Goal: Task Accomplishment & Management: Complete application form

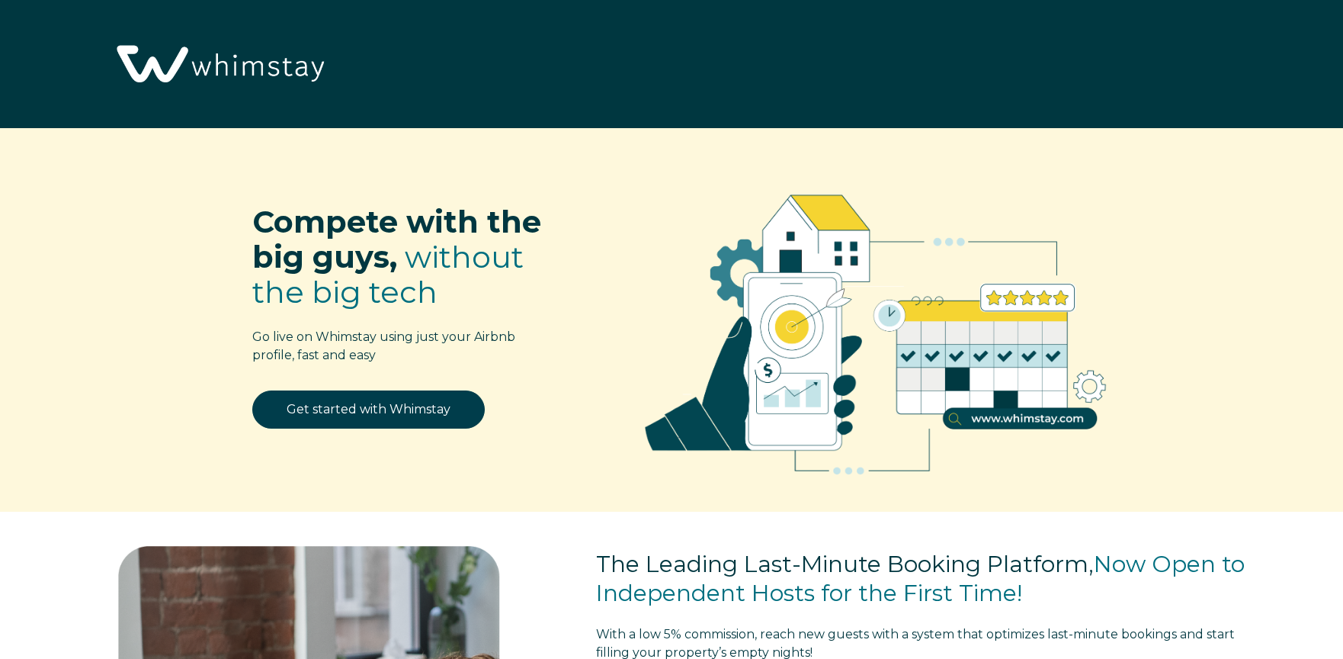
select select "US"
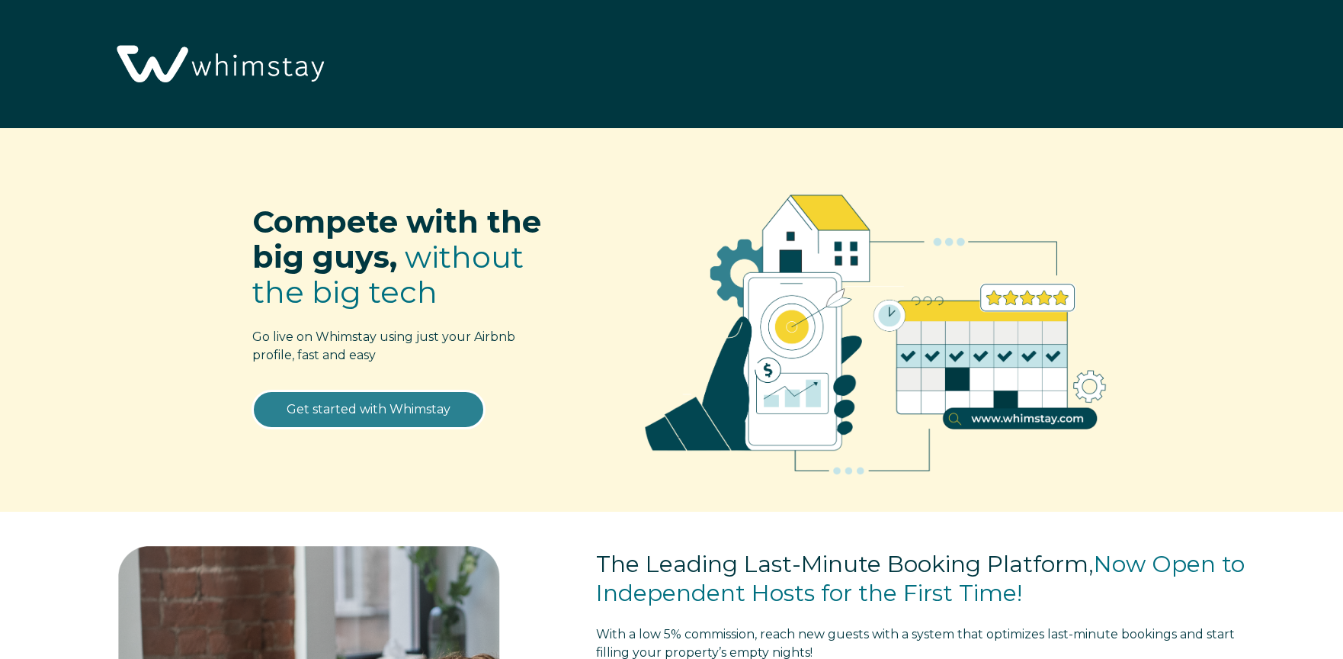
click at [390, 400] on link "Get started with Whimstay" at bounding box center [368, 409] width 233 height 38
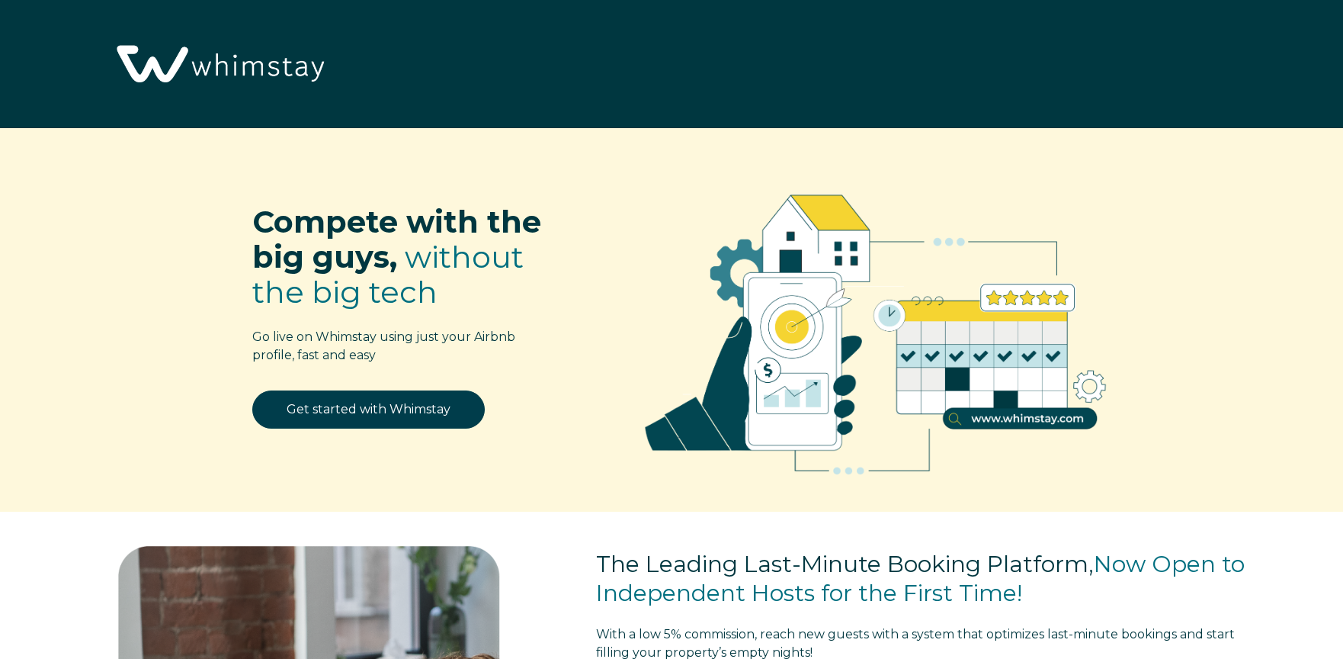
scroll to position [2062, 0]
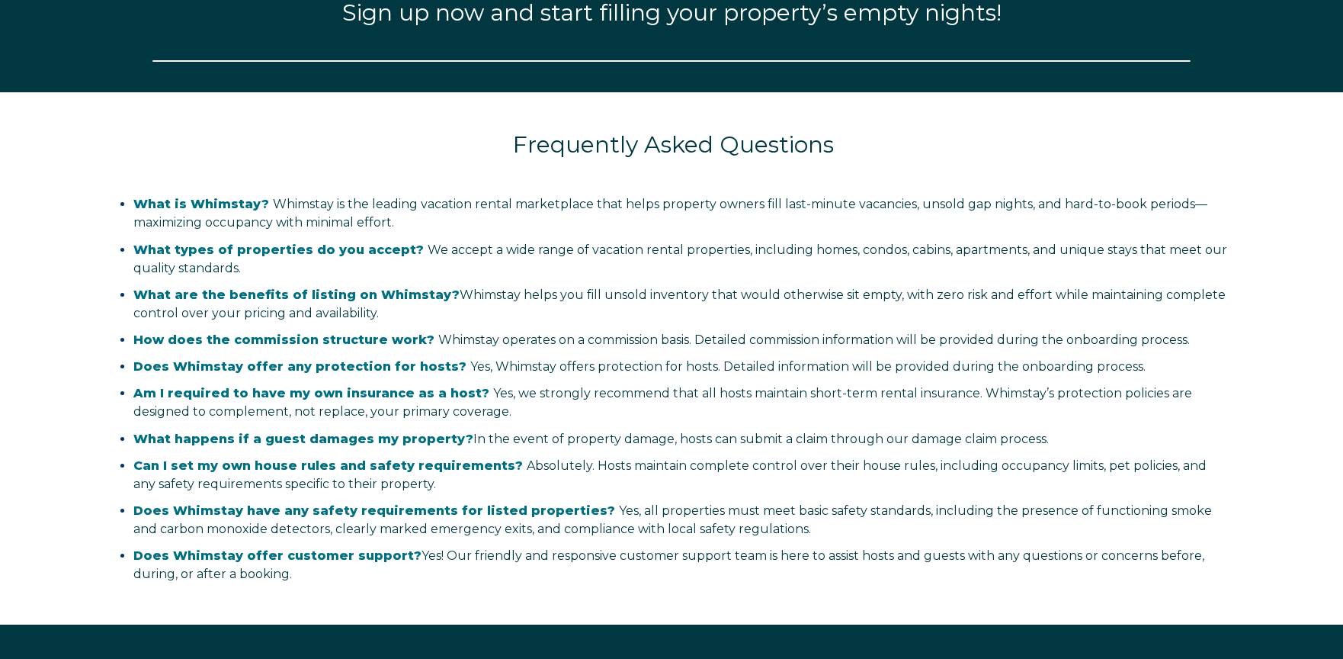
select select "US"
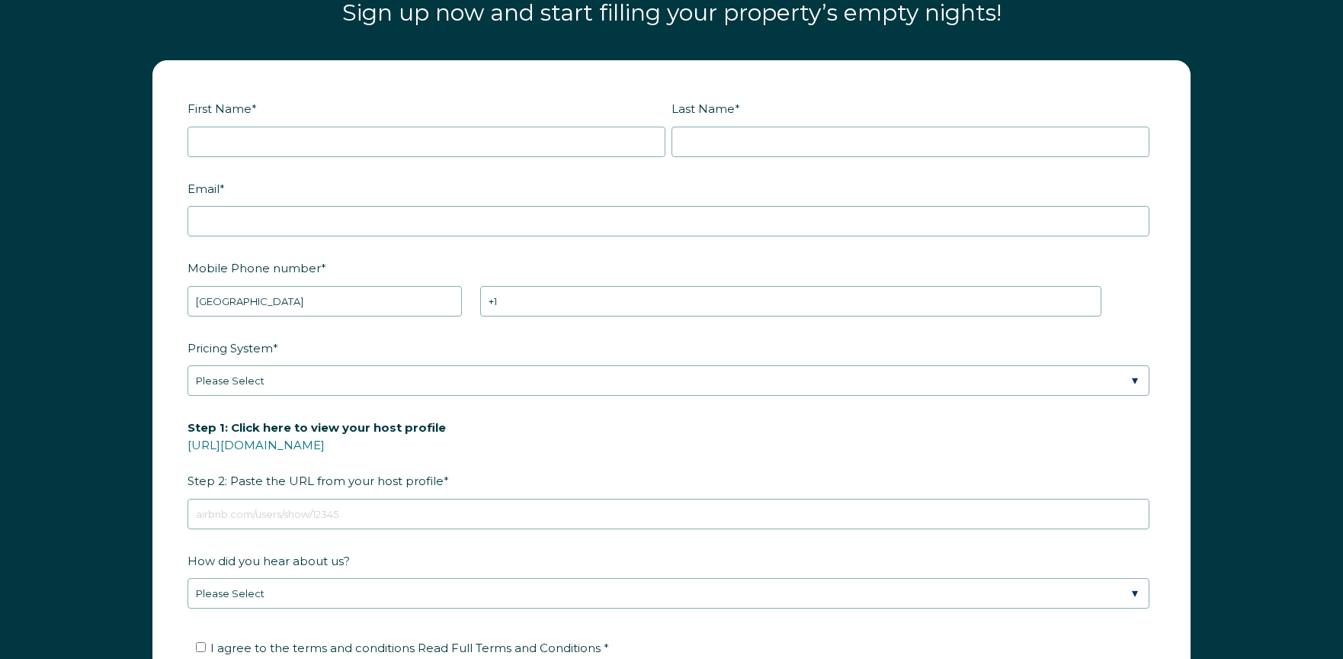
click at [1253, 72] on div "First Name * Last Name * RBO Token Company ID Referrer Code Dialer Code SSOB Co…" at bounding box center [671, 422] width 1343 height 754
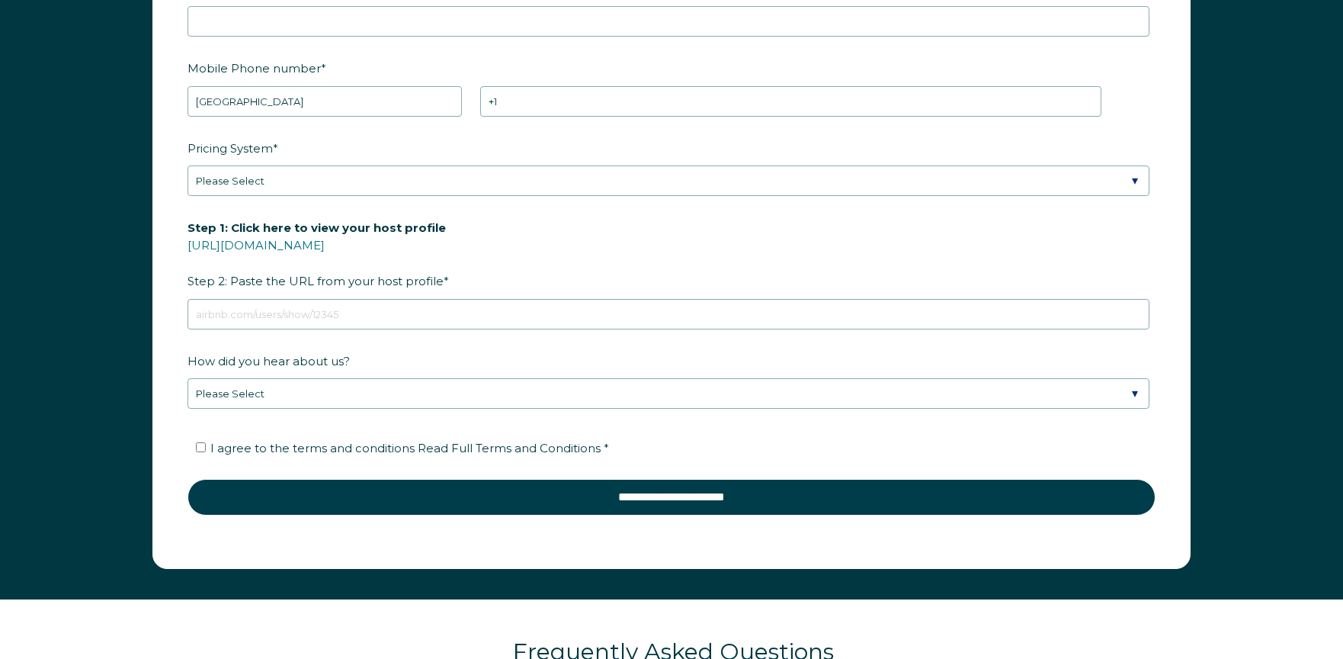
scroll to position [2261, 0]
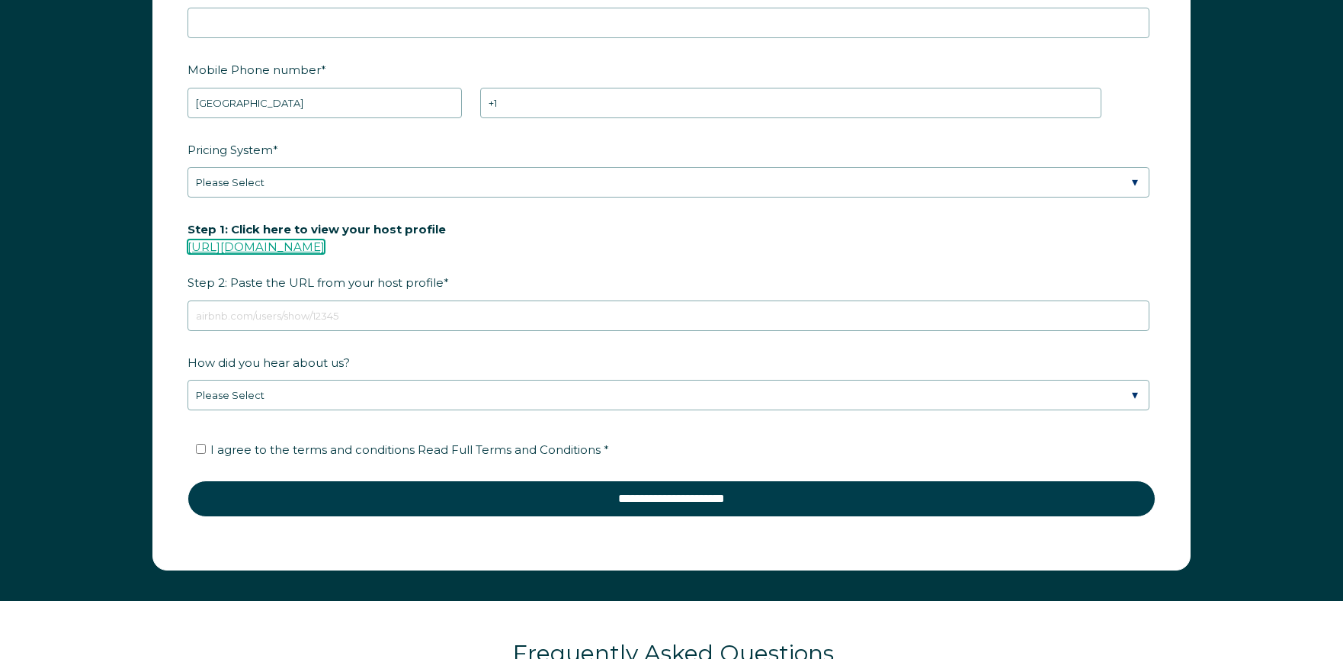
click at [320, 248] on link "[URL][DOMAIN_NAME]" at bounding box center [256, 246] width 137 height 14
click at [325, 242] on link "[URL][DOMAIN_NAME]" at bounding box center [256, 246] width 137 height 14
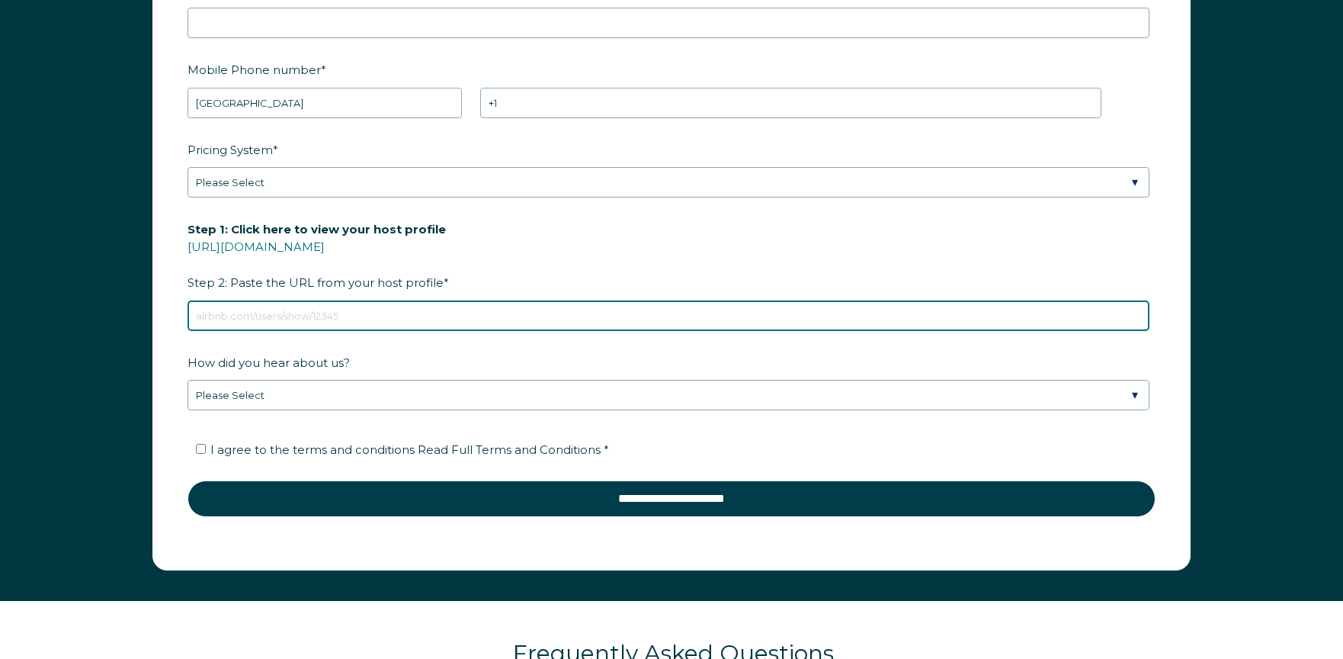
click at [341, 316] on input "Step 1: Click here to view your host profile https://www.airbnb.com/users/show/…" at bounding box center [669, 315] width 962 height 30
paste input "https://www.airbnb.com/users/show/81286073"
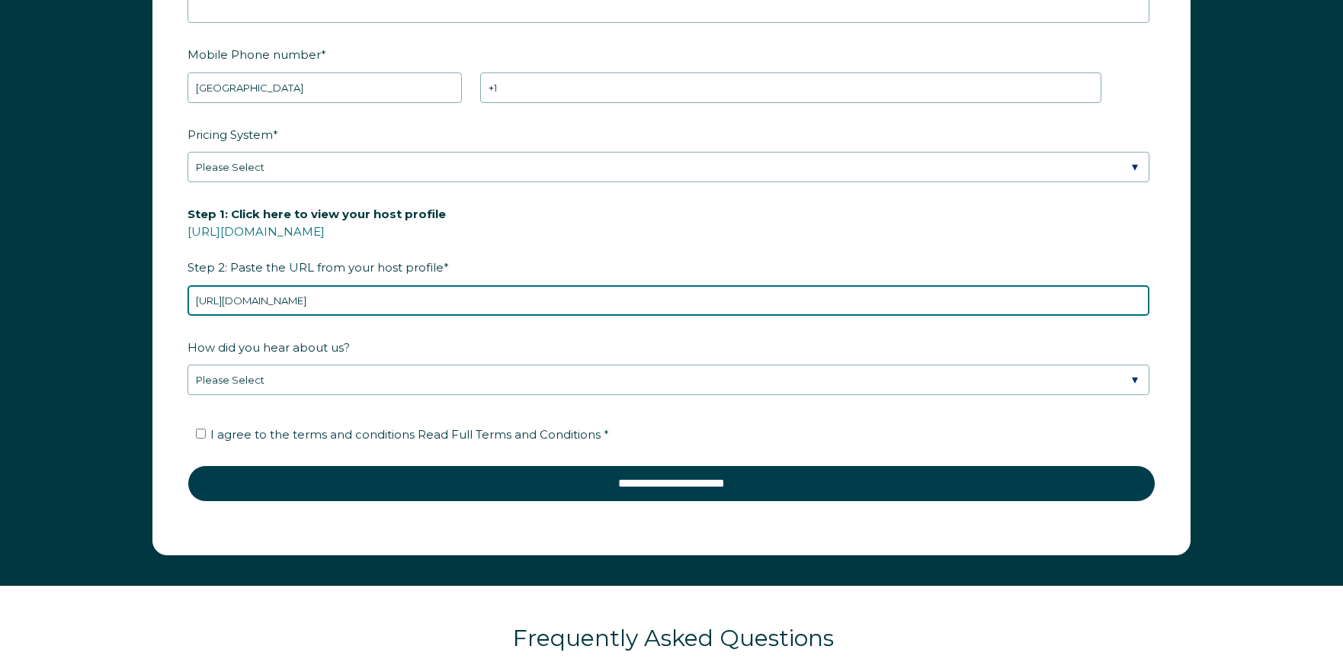
type input "https://www.airbnb.com/users/show/81286073"
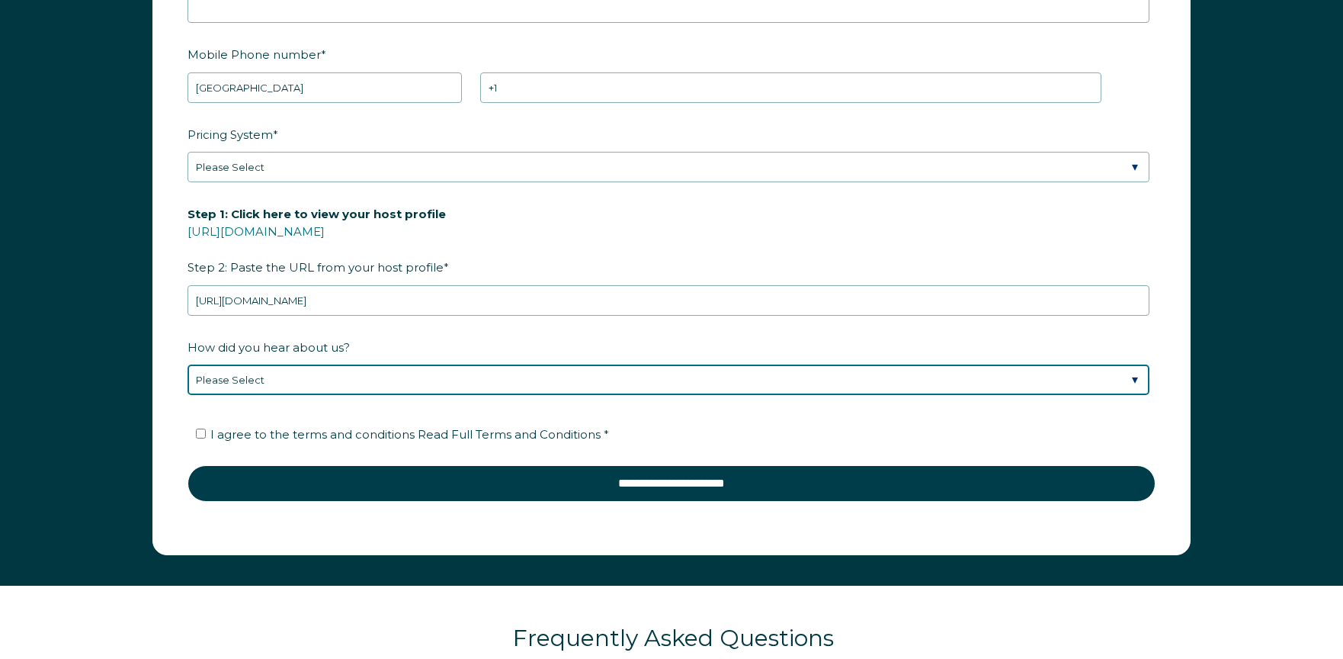
click at [260, 384] on select "Please Select Found Whimstay through a Google search Direct outreach from a Whi…" at bounding box center [669, 379] width 962 height 30
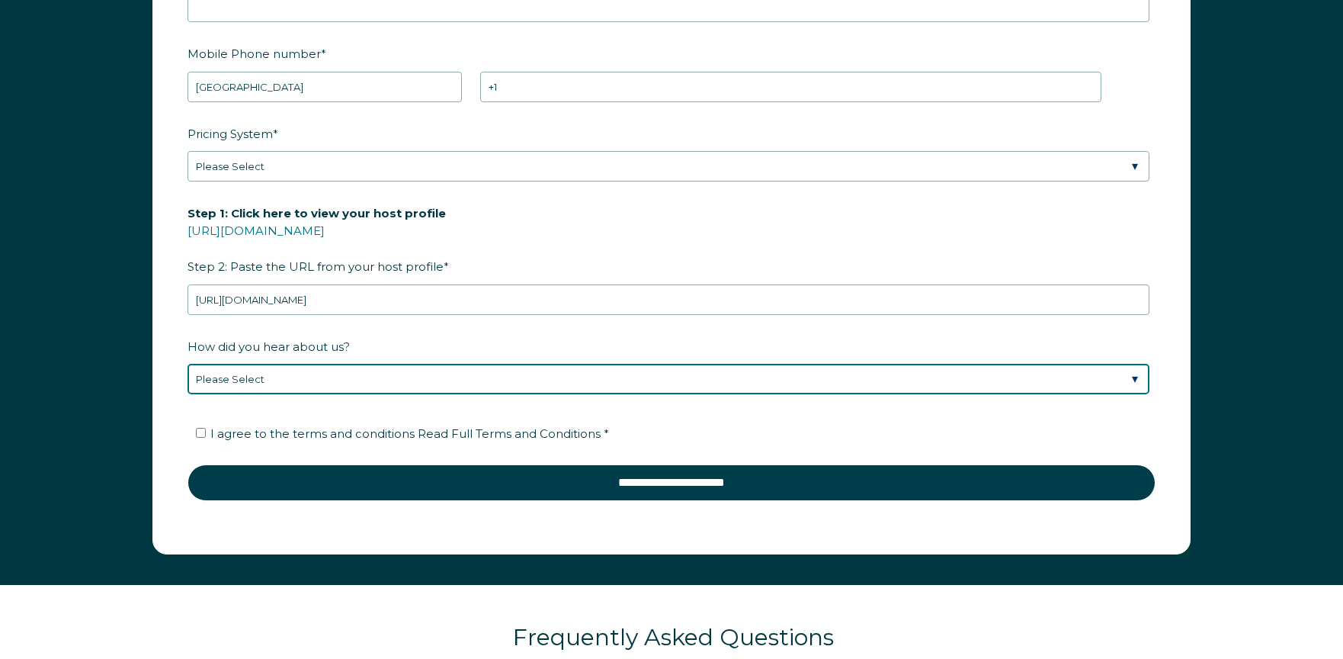
select select "Other"
click at [188, 364] on select "Please Select Found Whimstay through a Google search Direct outreach from a Whi…" at bounding box center [669, 379] width 962 height 30
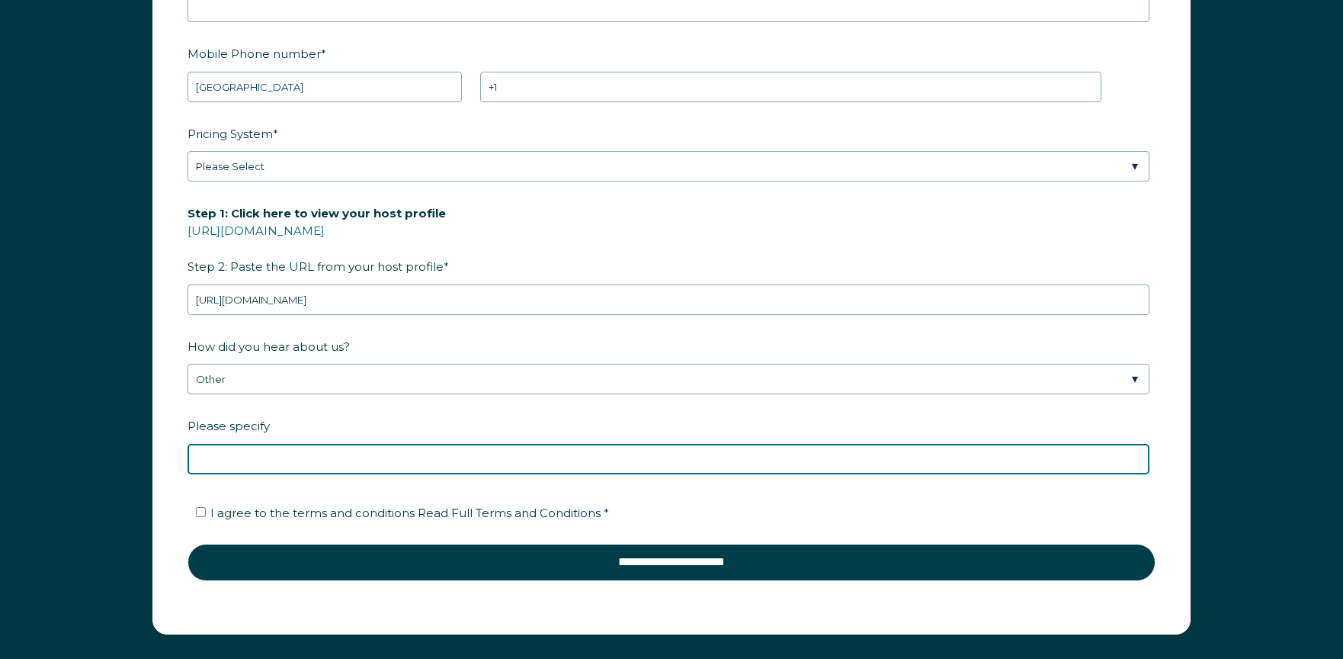
click at [230, 468] on input "Please specify" at bounding box center [669, 459] width 962 height 30
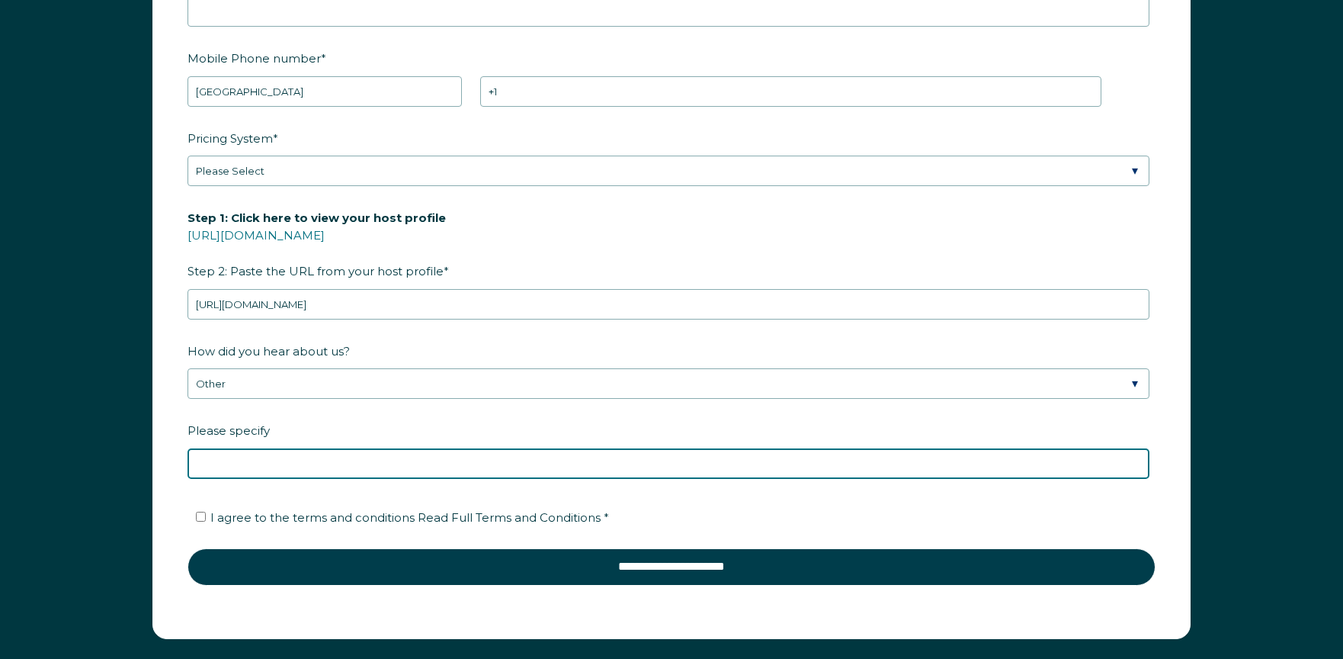
scroll to position [2276, 0]
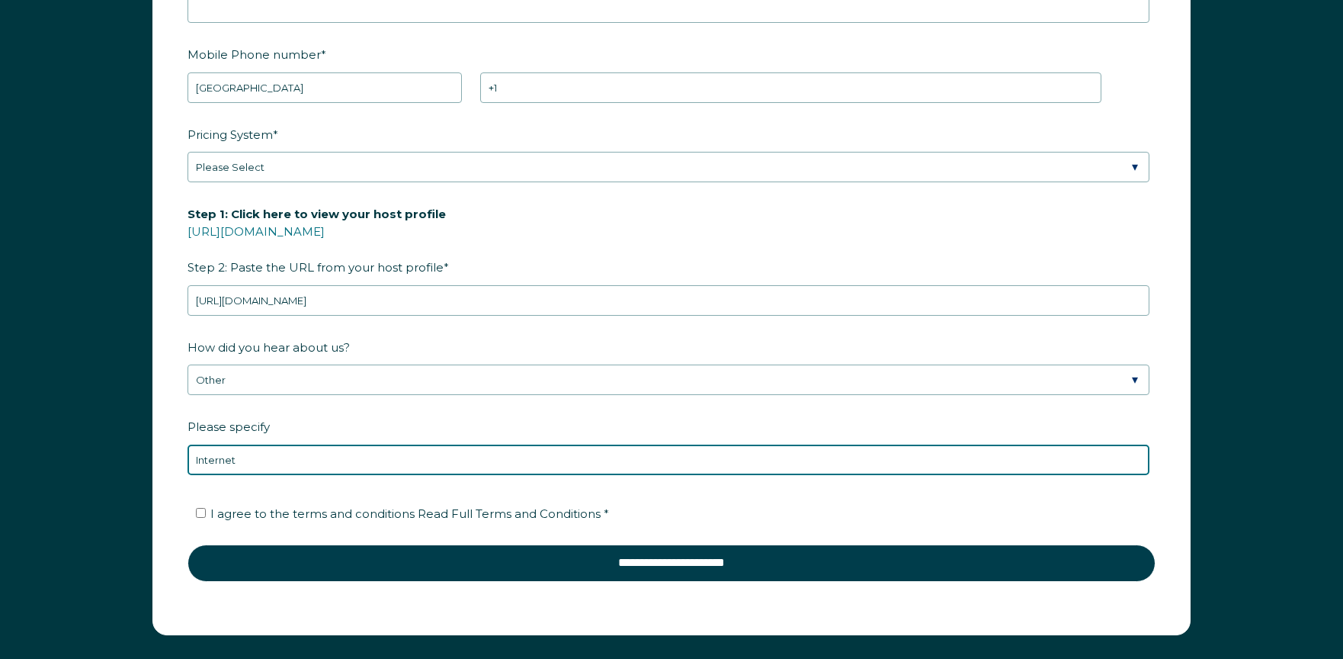
type input "Internet"
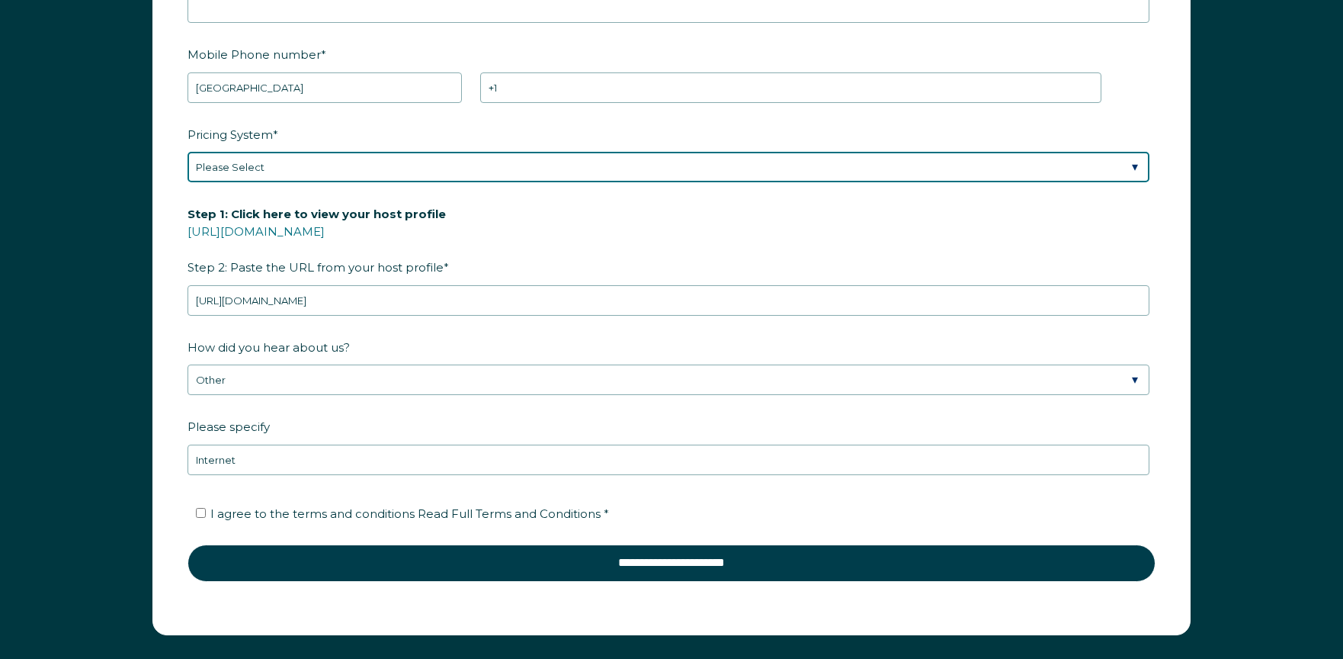
click at [296, 164] on select "Please Select Manual Airbnb Smart Pricing PriceLabs Wheelhouse Beyond Pricing 3…" at bounding box center [669, 167] width 962 height 30
select select "Airbnb Smart Pricing"
click at [188, 152] on select "Please Select Manual Airbnb Smart Pricing PriceLabs Wheelhouse Beyond Pricing 3…" at bounding box center [669, 167] width 962 height 30
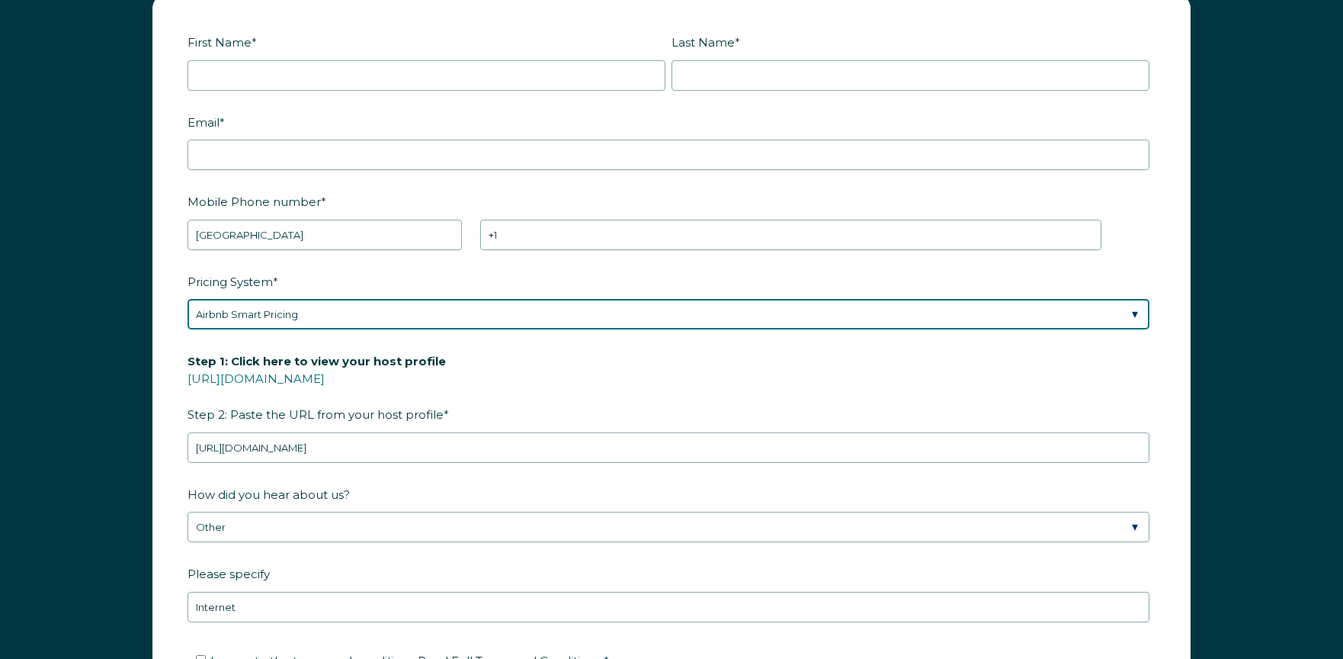
scroll to position [2119, 0]
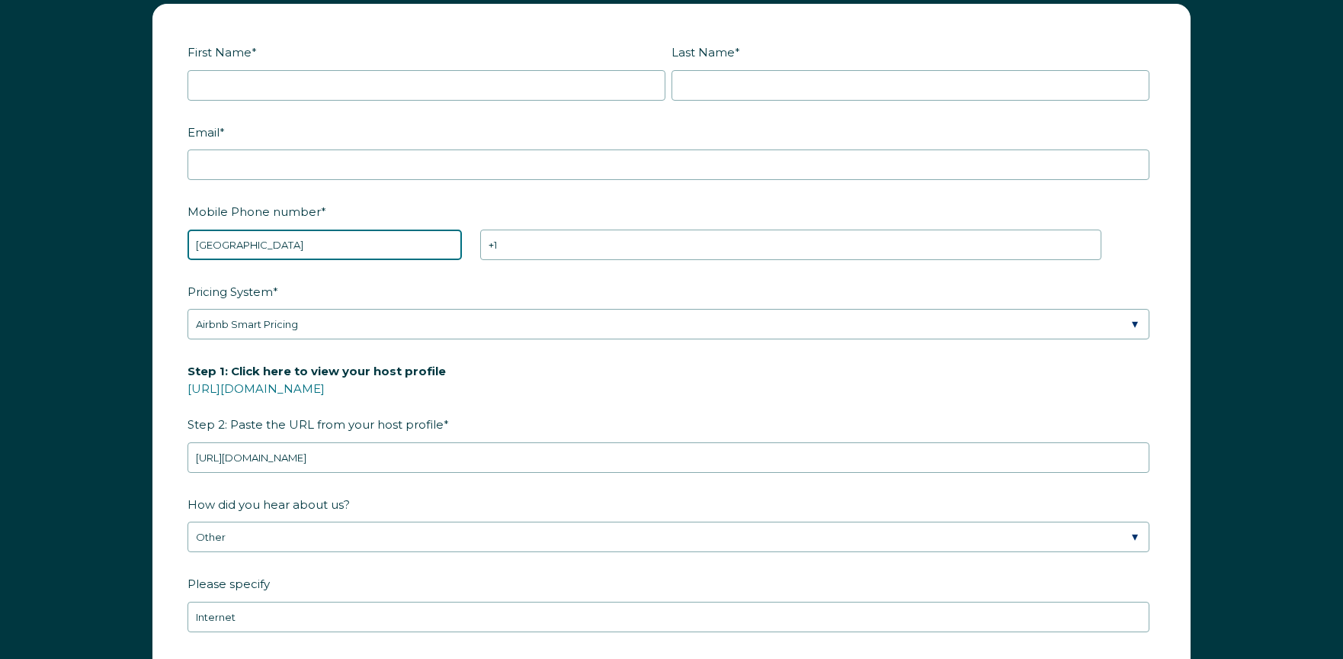
click at [300, 242] on select "* Afghanistan (‫افغانستان‬‎) Albania (Shqipëri) Algeria (‫الجزائر‬‎) American S…" at bounding box center [325, 245] width 274 height 30
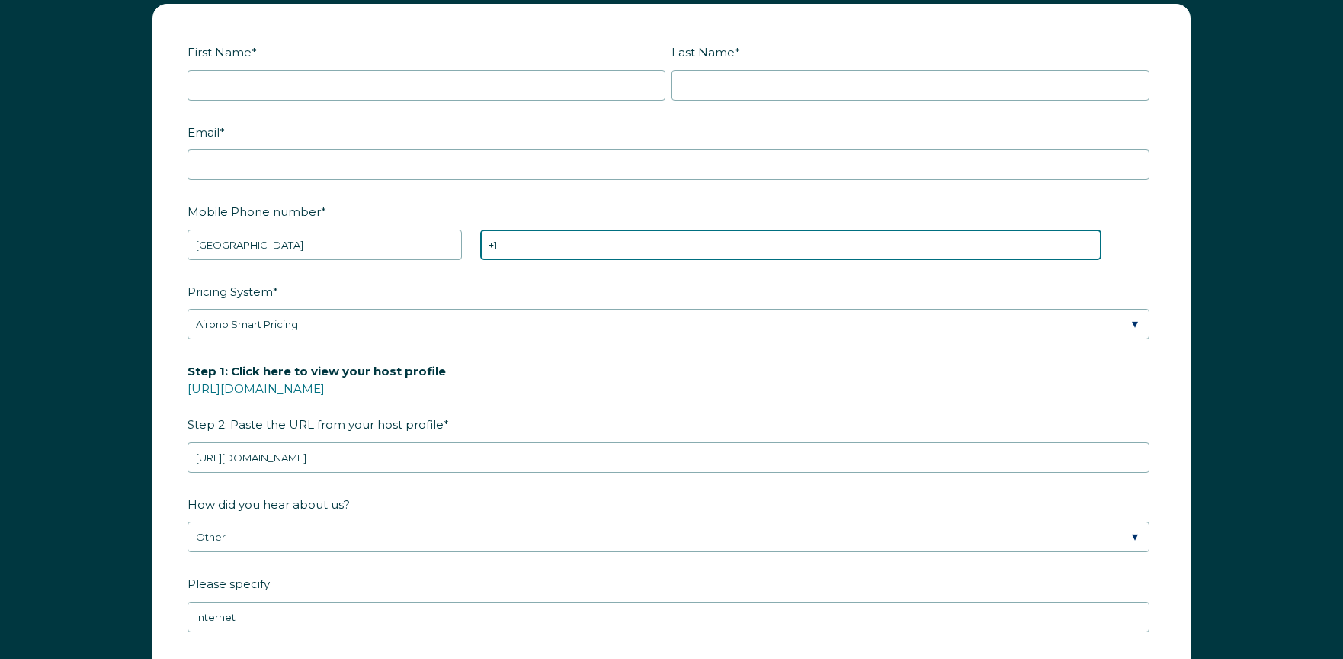
click at [586, 237] on input "+1" at bounding box center [790, 245] width 621 height 30
type input "+1 9288993530"
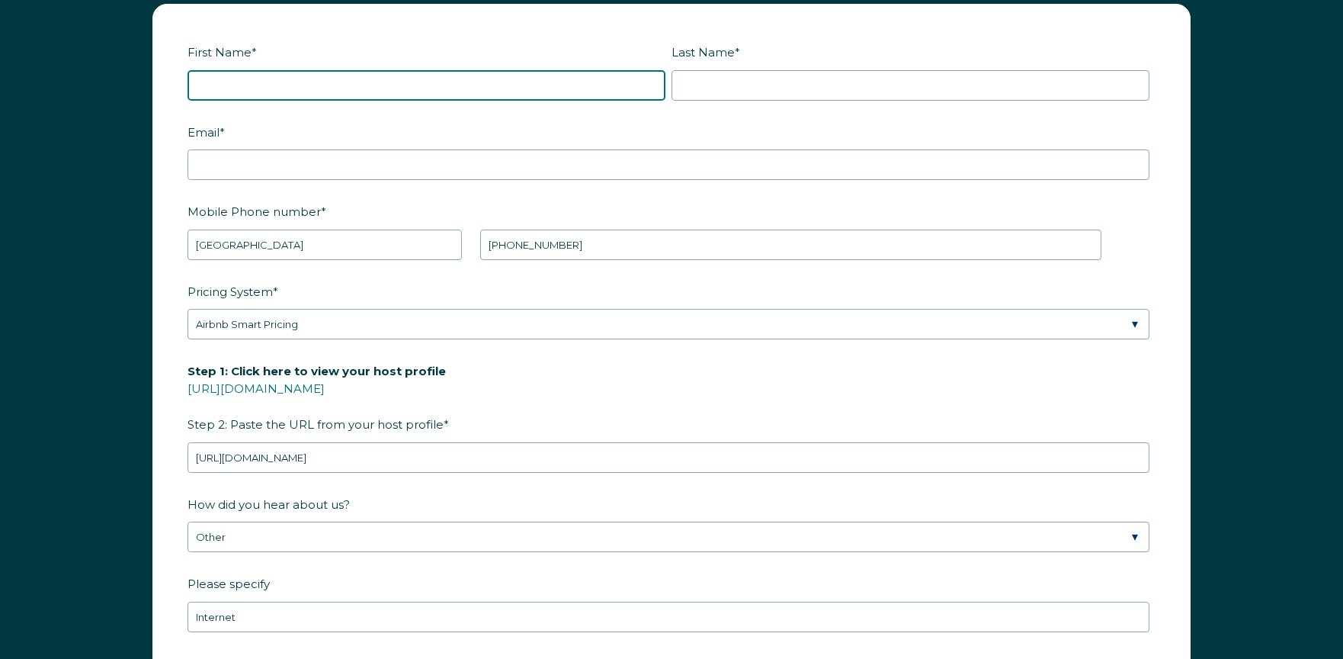
click at [538, 86] on input "First Name *" at bounding box center [427, 85] width 478 height 30
type input "Rhonda"
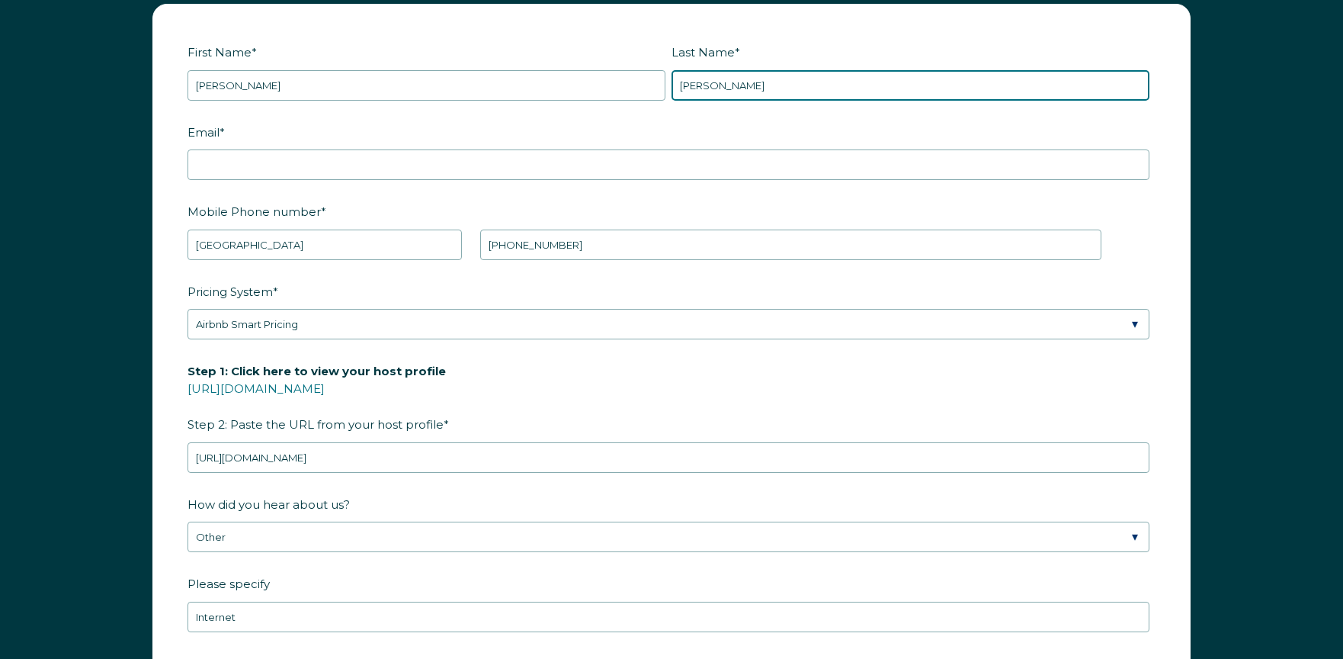
type input "Rosdahl"
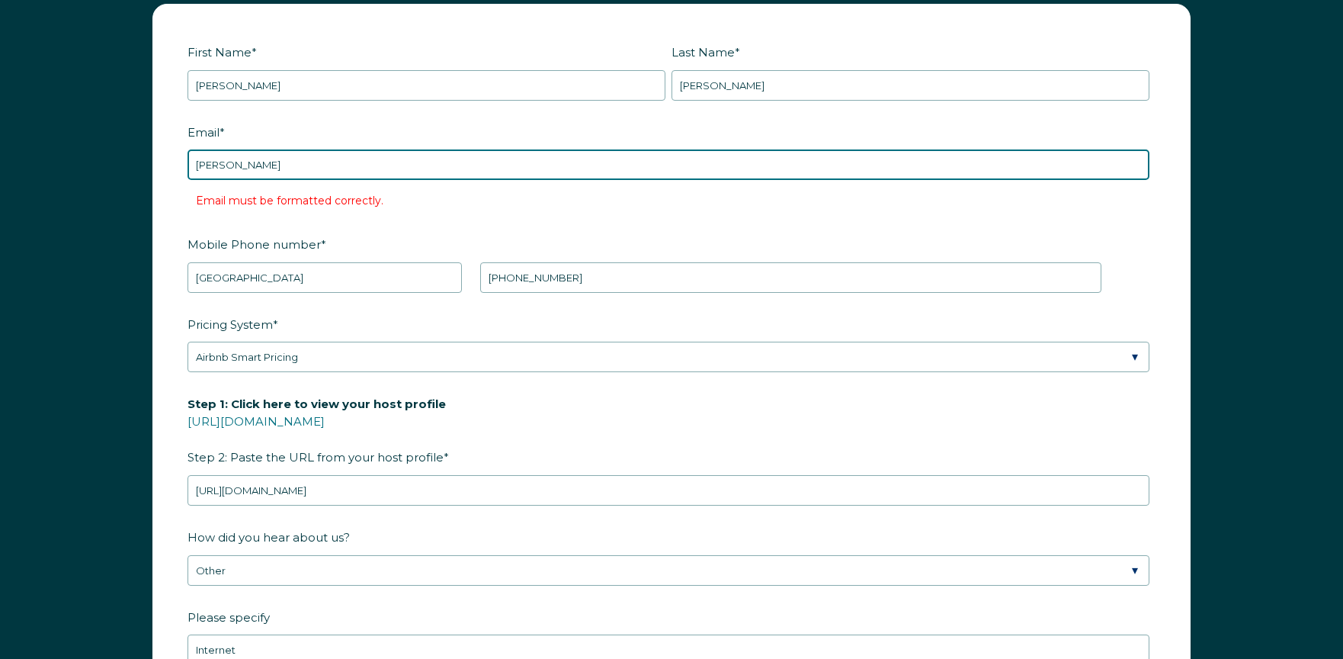
type input "rhondarosdahl@yahoo.com"
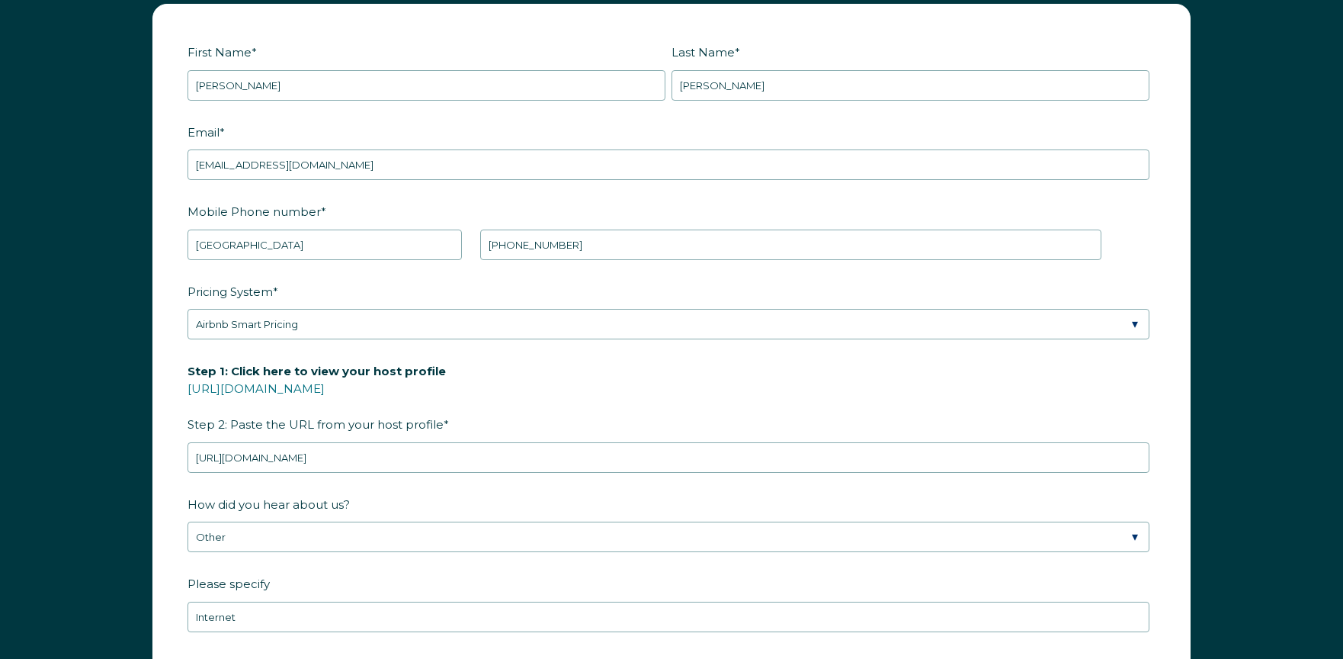
click at [524, 190] on fieldset "Email * rhondarosdahl@yahoo.com" at bounding box center [672, 159] width 968 height 80
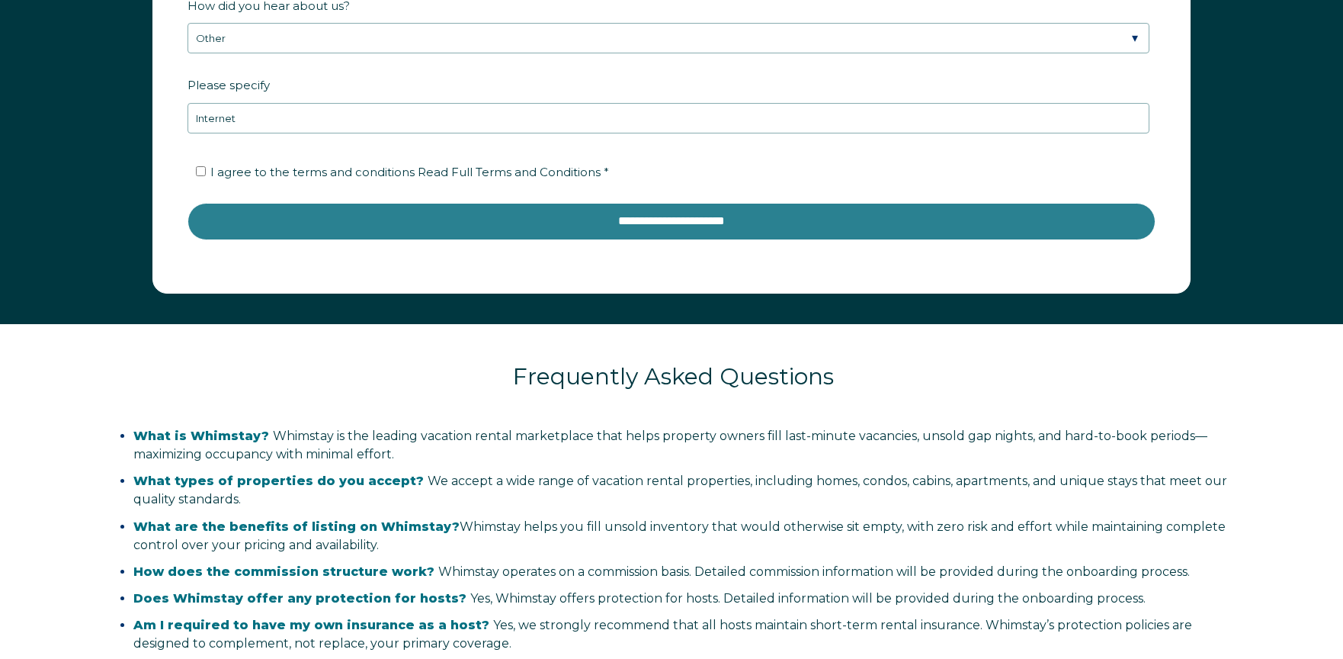
scroll to position [2606, 0]
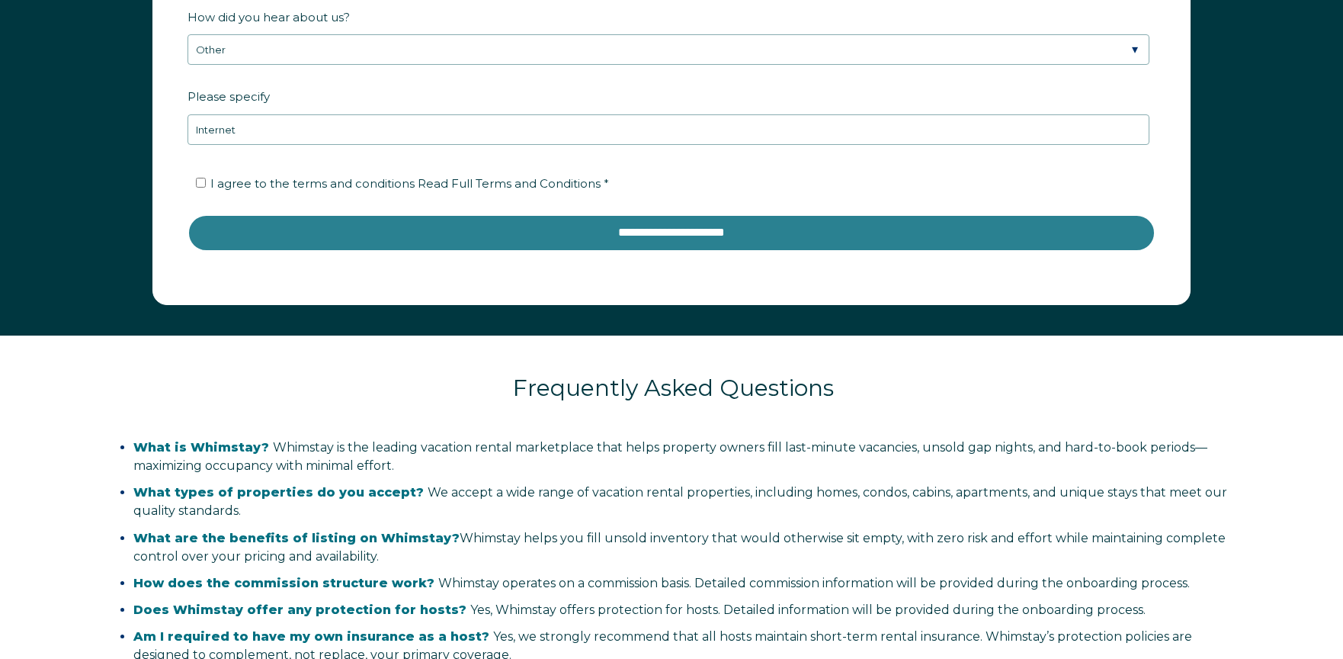
click at [634, 227] on input "**********" at bounding box center [672, 232] width 968 height 37
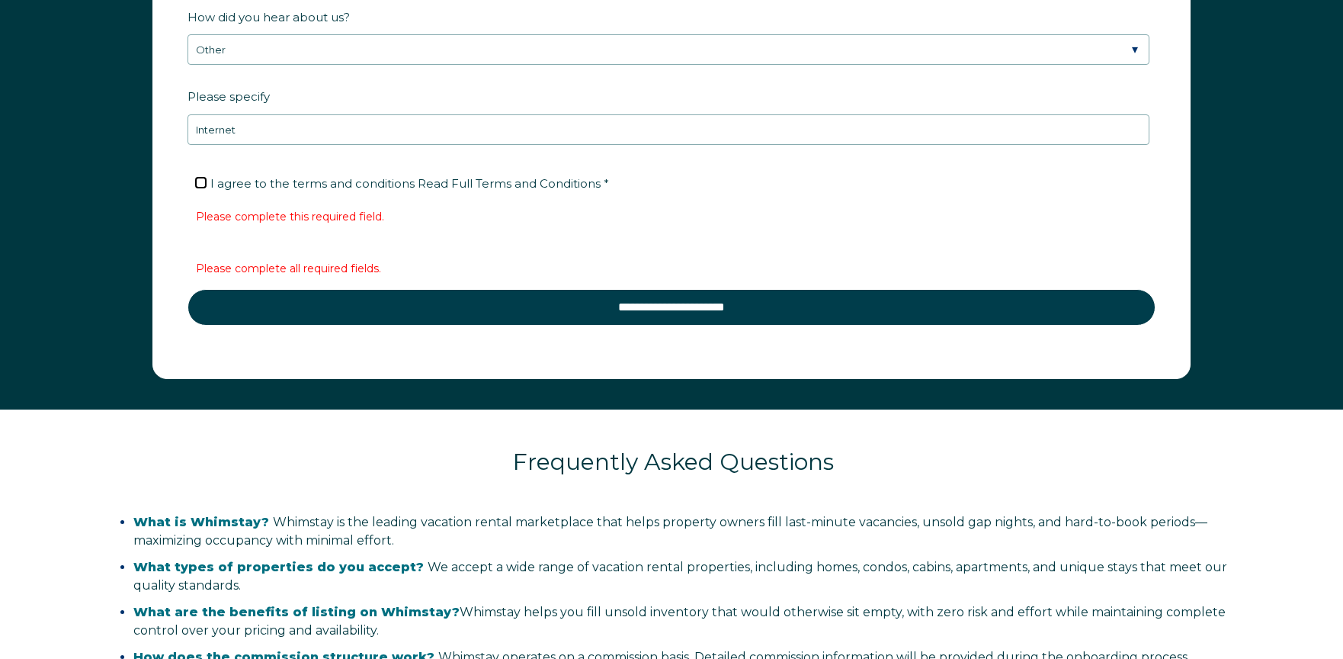
click at [197, 181] on input "I agree to the terms and conditions Read Full Terms and Conditions *" at bounding box center [201, 183] width 10 height 10
checkbox input "true"
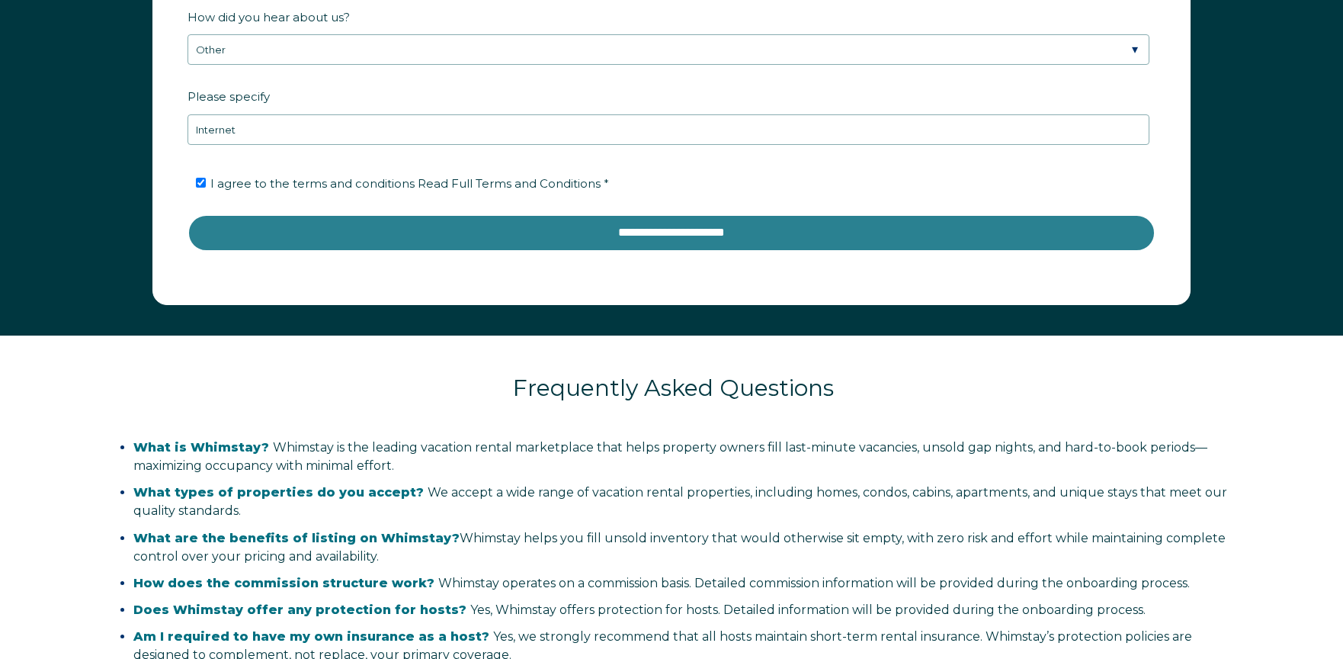
click at [428, 234] on input "**********" at bounding box center [672, 232] width 968 height 37
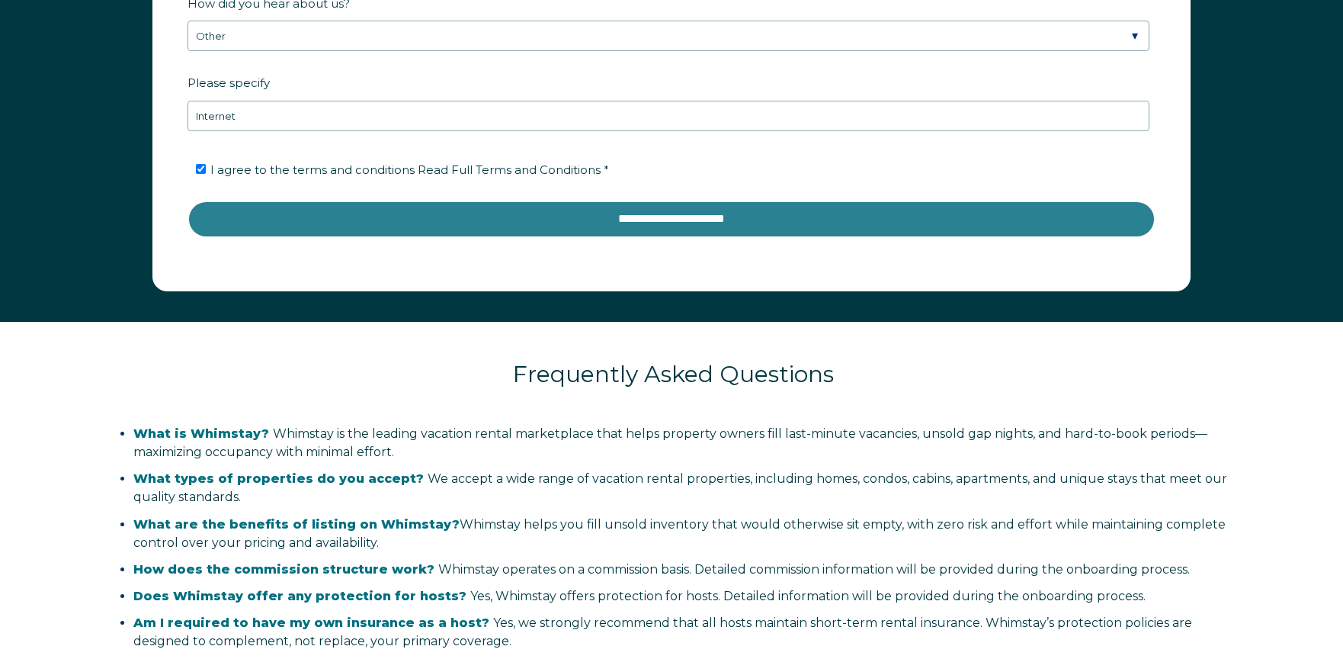
scroll to position [2621, 0]
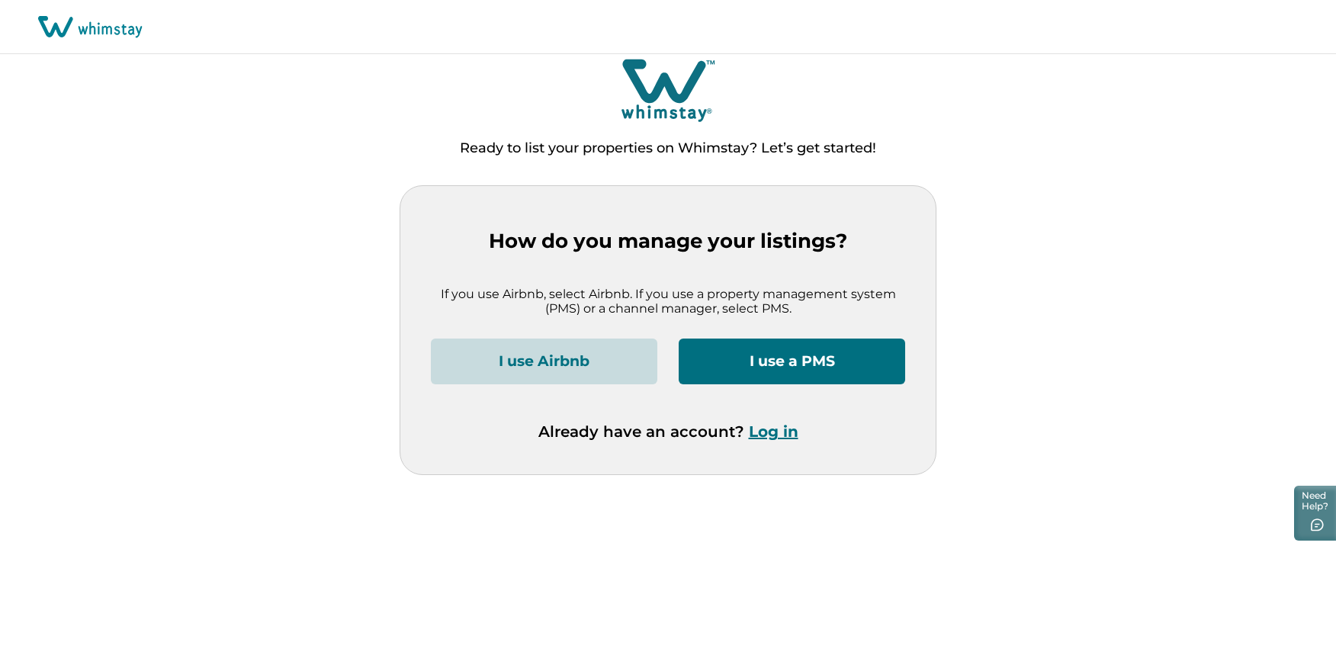
scroll to position [6, 0]
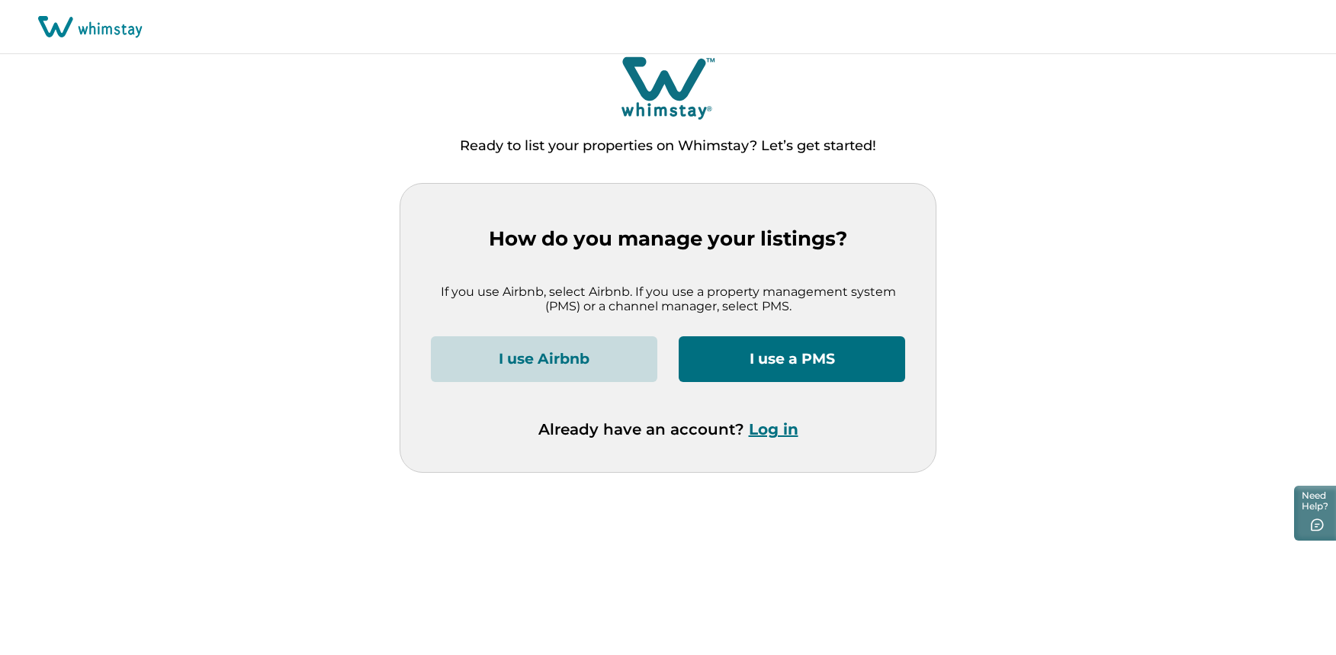
click at [613, 364] on button "I use Airbnb" at bounding box center [544, 359] width 226 height 46
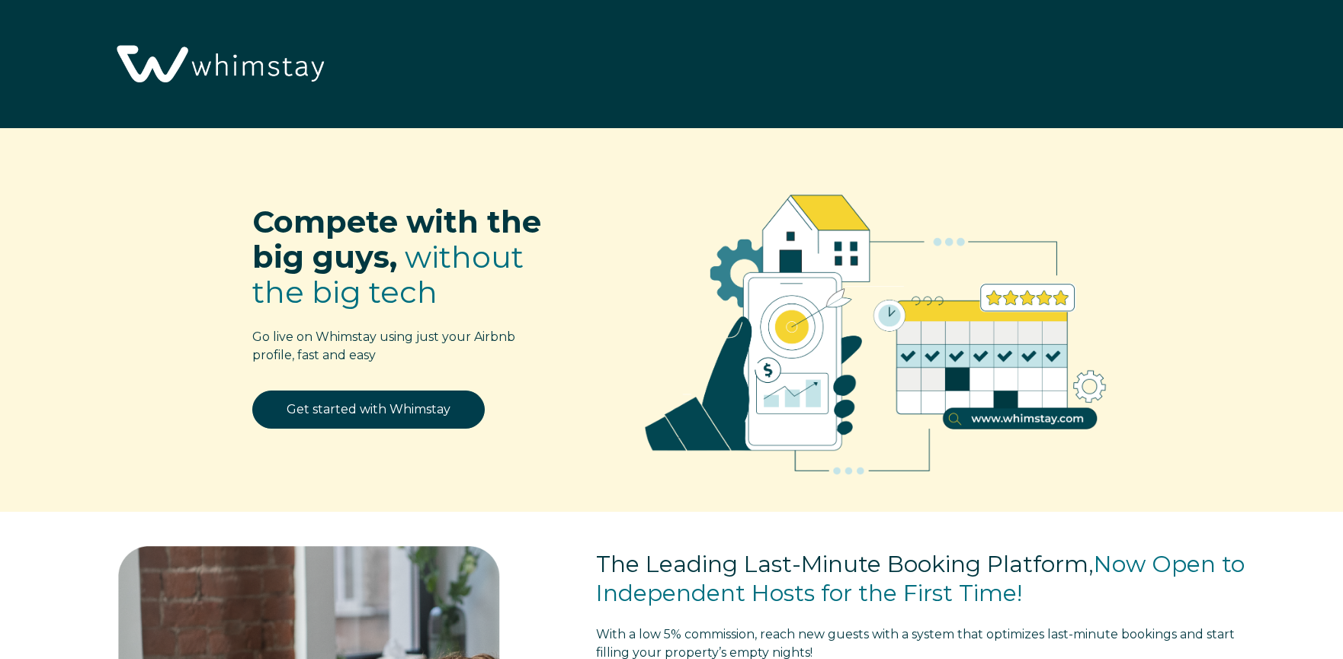
select select "US"
drag, startPoint x: 188, startPoint y: 66, endPoint x: 178, endPoint y: 63, distance: 9.9
click at [188, 66] on img at bounding box center [219, 65] width 224 height 115
click at [490, 255] on span "without the big tech" at bounding box center [387, 274] width 271 height 72
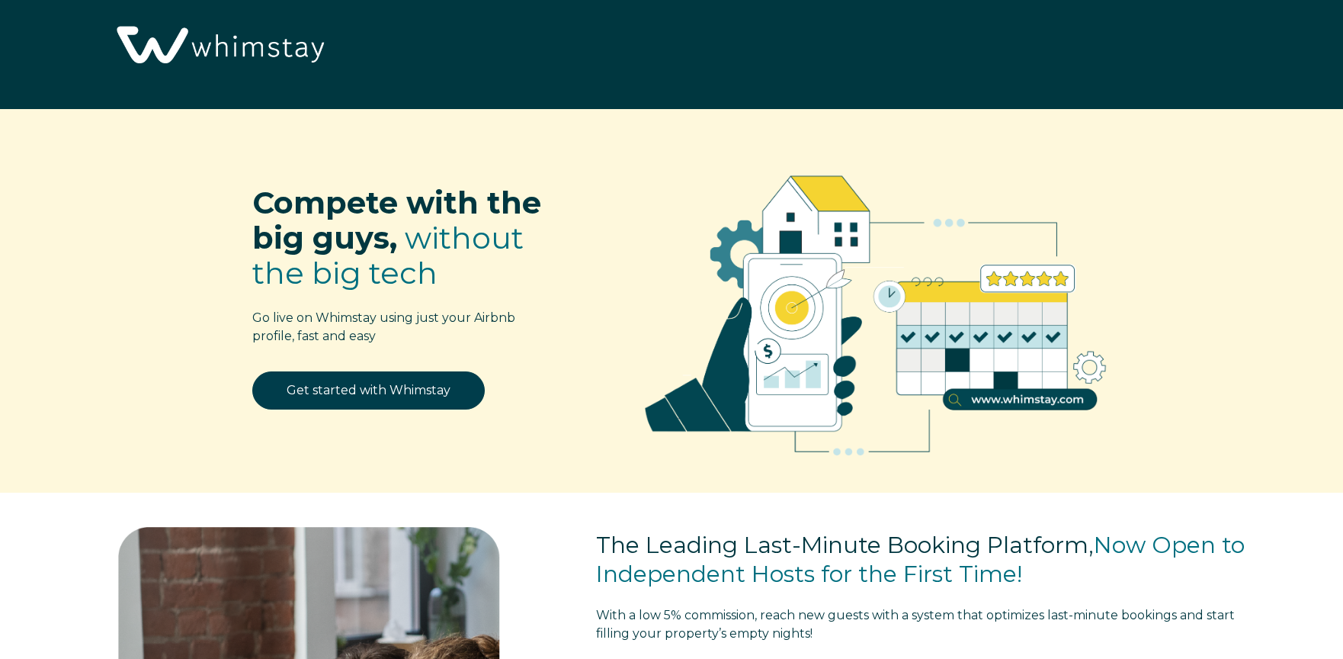
click at [199, 55] on img at bounding box center [219, 46] width 224 height 115
